Goal: Information Seeking & Learning: Learn about a topic

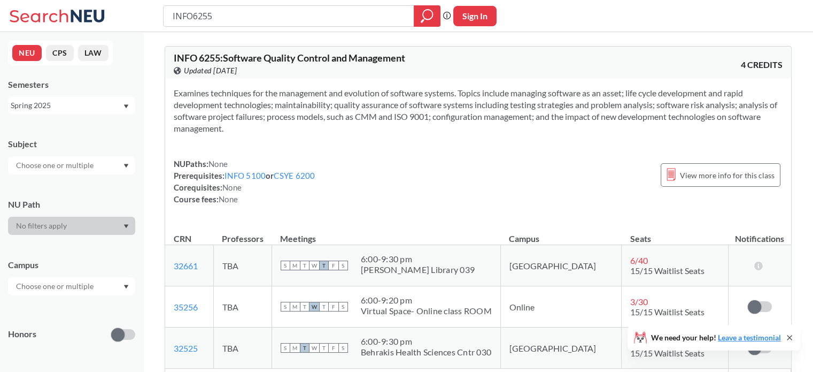
click at [772, 304] on div "Sign in to subscribe for notifications." at bounding box center [759, 306] width 45 height 11
click at [766, 305] on label at bounding box center [760, 306] width 24 height 11
click at [748, 301] on input "checkbox" at bounding box center [748, 301] width 0 height 0
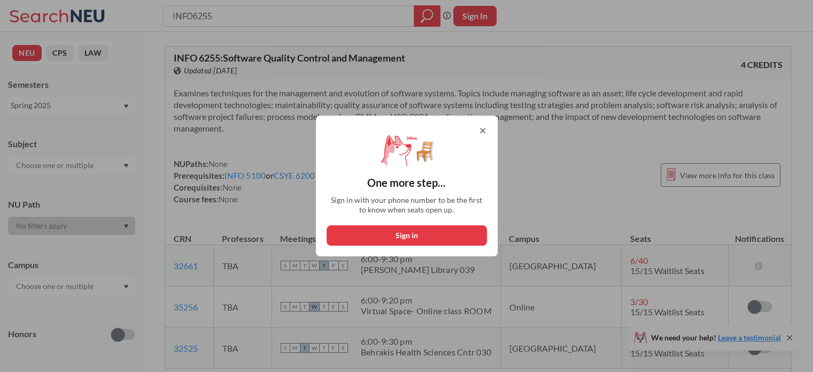
click at [491, 130] on div "One more step... Sign in with your phone number to be the first to know when se…" at bounding box center [407, 186] width 182 height 141
click at [485, 128] on icon at bounding box center [483, 130] width 9 height 9
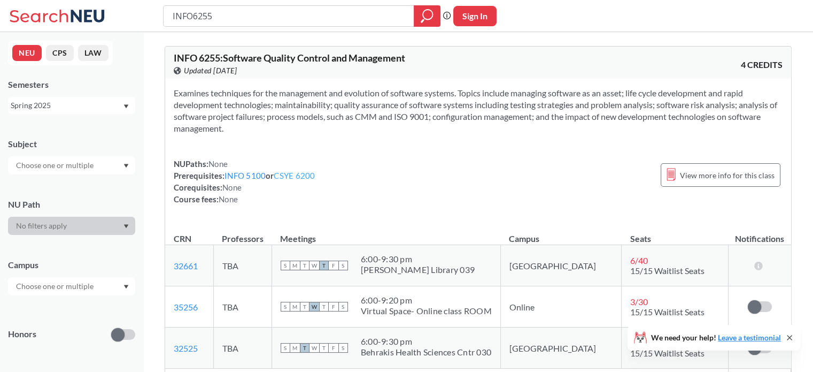
click at [299, 174] on link "CSYE 6200" at bounding box center [294, 176] width 41 height 10
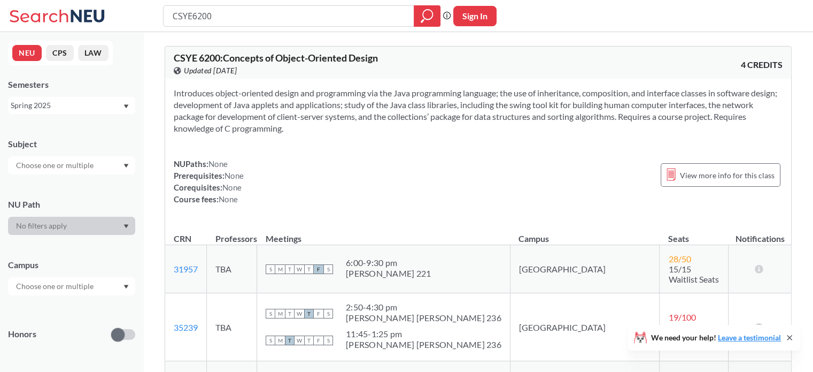
type input "INFO6255"
